Goal: Obtain resource: Download file/media

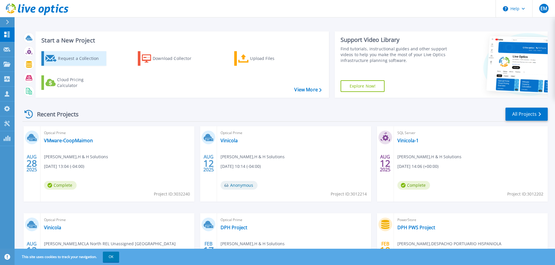
click at [96, 57] on div "Request a Collection" at bounding box center [81, 59] width 47 height 12
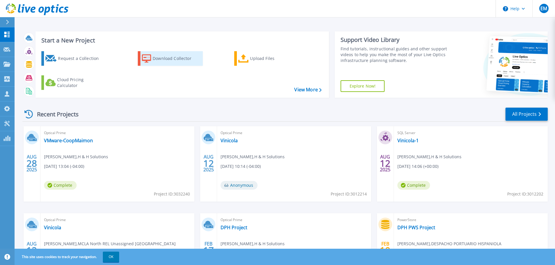
click at [182, 59] on div "Download Collector" at bounding box center [176, 59] width 47 height 12
click at [158, 61] on div "Download Collector" at bounding box center [176, 59] width 47 height 12
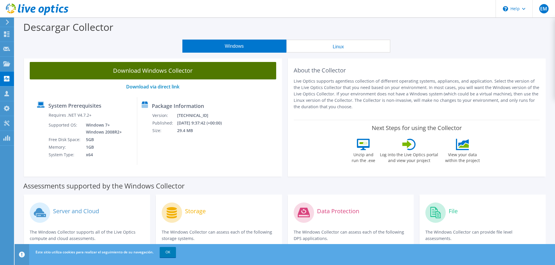
click at [164, 68] on link "Download Windows Collector" at bounding box center [153, 70] width 246 height 17
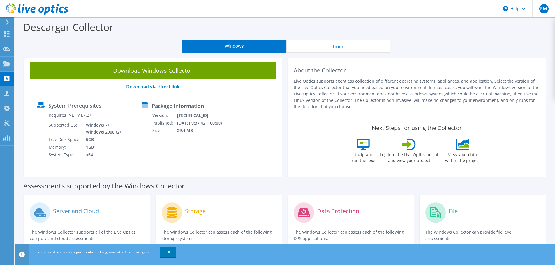
click at [8, 23] on use at bounding box center [7, 22] width 3 height 5
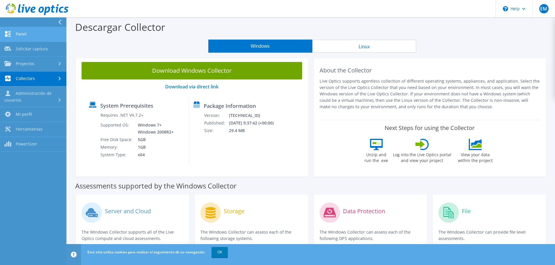
click at [15, 36] on link "Panel" at bounding box center [33, 34] width 66 height 15
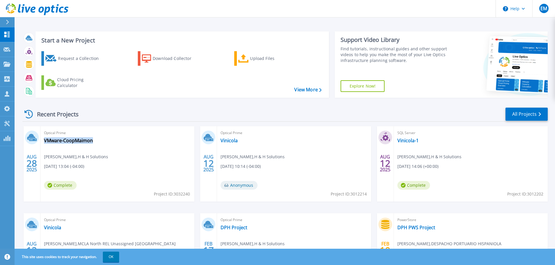
drag, startPoint x: 100, startPoint y: 139, endPoint x: 94, endPoint y: 141, distance: 7.1
click at [94, 141] on div "Optical Prime VMware-CoopMaimon Edward Montero , H & H Solutions 08/28/2025, 13…" at bounding box center [117, 163] width 154 height 75
copy div "VMware-CoopMaimon"
click at [82, 139] on link "VMware-CoopMaimon" at bounding box center [68, 141] width 49 height 6
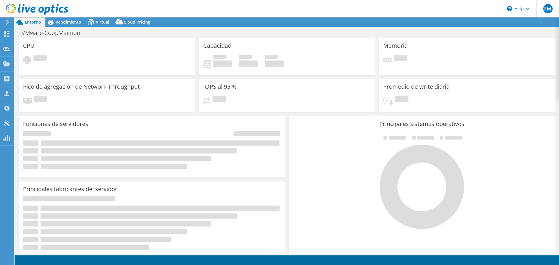
select select "USD"
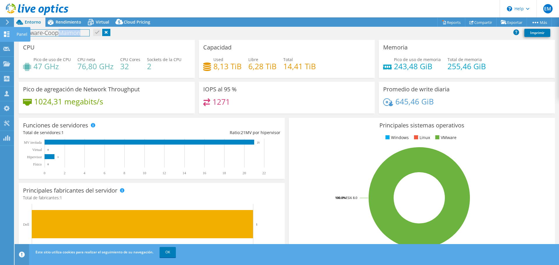
drag, startPoint x: 28, startPoint y: 33, endPoint x: 40, endPoint y: 30, distance: 12.0
click at [26, 30] on div "EM Asociado de canal Edward Montero emontero@hyhsolutions.com.do H & H Solution…" at bounding box center [279, 132] width 559 height 265
click at [45, 30] on h1 "VMware-CoopMaimon" at bounding box center [54, 33] width 70 height 6
click at [38, 32] on h1 "VMware-CoopMaimon" at bounding box center [54, 33] width 70 height 6
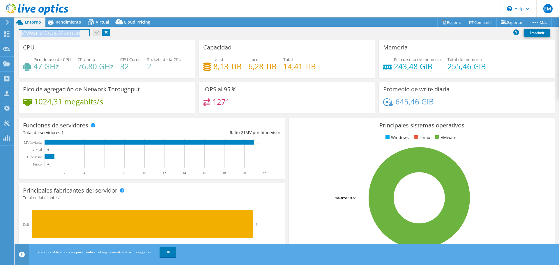
click at [38, 32] on h1 "VMware-CoopMaimon" at bounding box center [54, 33] width 70 height 6
copy h1 "VMware-CoopMaimon"
click at [9, 20] on icon at bounding box center [7, 22] width 4 height 5
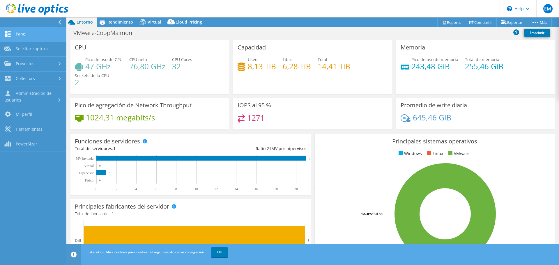
click at [24, 38] on link "Panel" at bounding box center [33, 34] width 66 height 15
